Goal: Find specific page/section: Find specific page/section

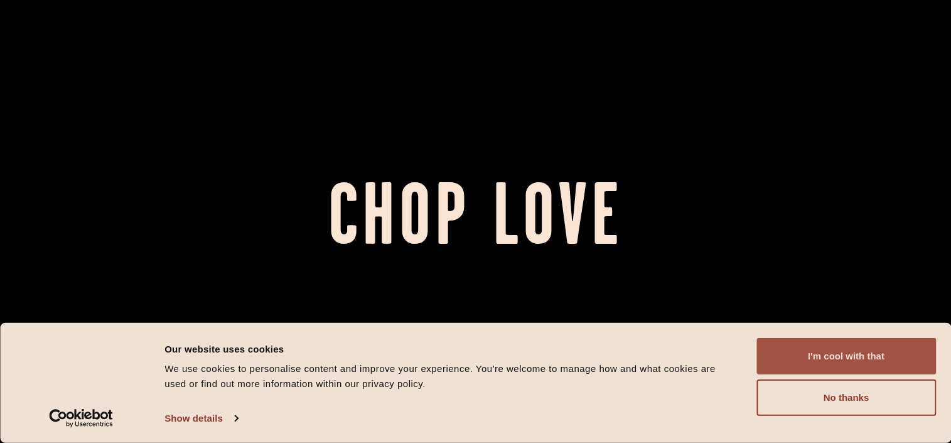
click at [862, 360] on button "I'm cool with that" at bounding box center [846, 356] width 180 height 36
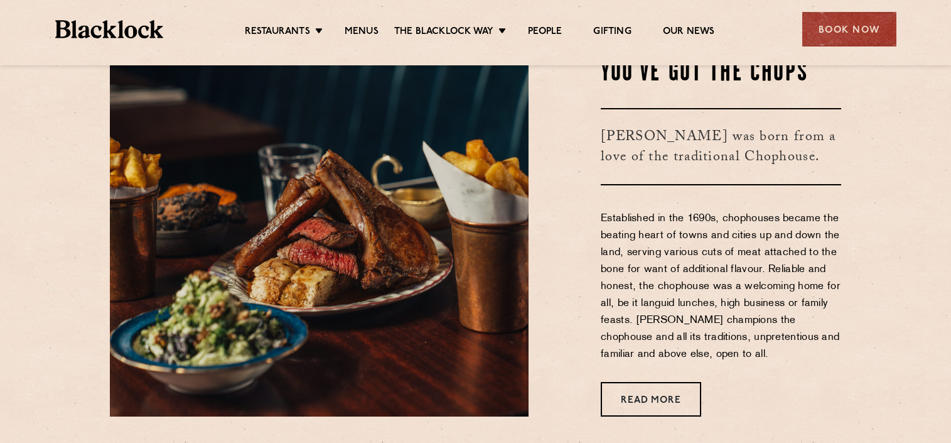
scroll to position [502, 0]
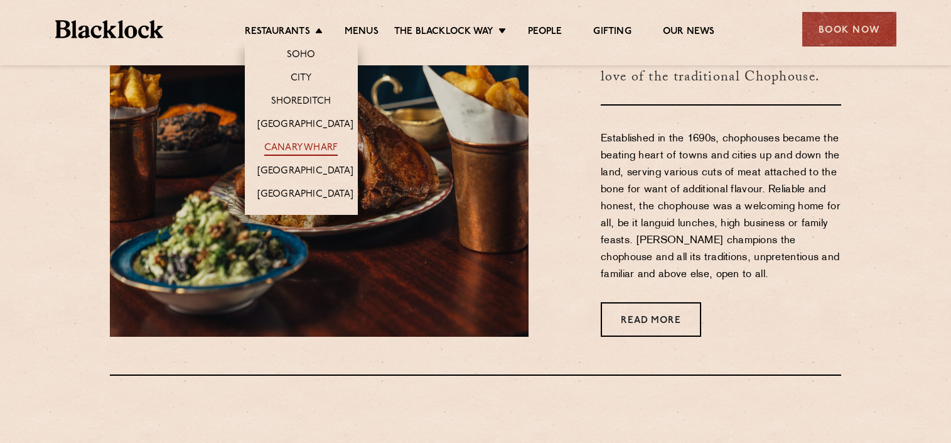
click at [311, 149] on link "Canary Wharf" at bounding box center [300, 149] width 73 height 14
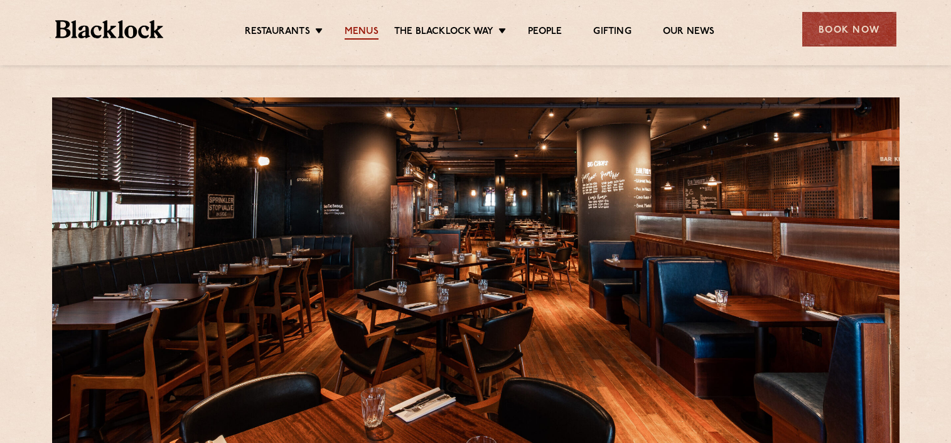
click at [365, 33] on link "Menus" at bounding box center [362, 33] width 34 height 14
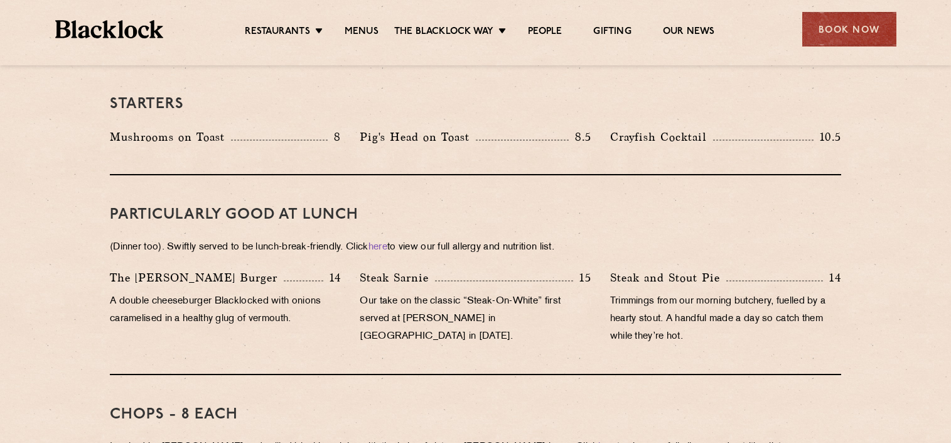
scroll to position [565, 0]
